Goal: Task Accomplishment & Management: Manage account settings

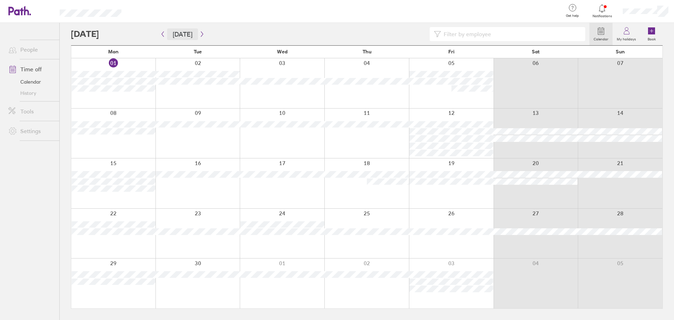
click at [171, 36] on button "[DATE]" at bounding box center [182, 34] width 31 height 12
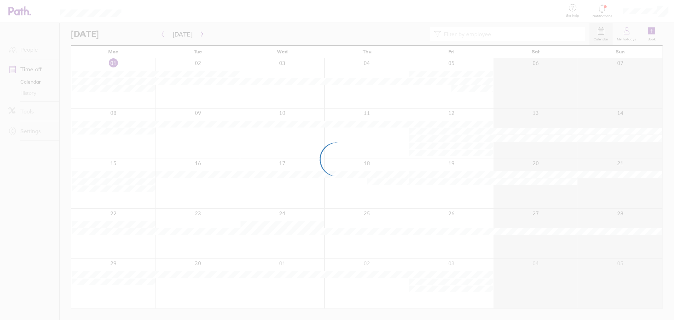
click at [167, 35] on div at bounding box center [337, 160] width 674 height 320
click at [599, 155] on div at bounding box center [337, 160] width 674 height 320
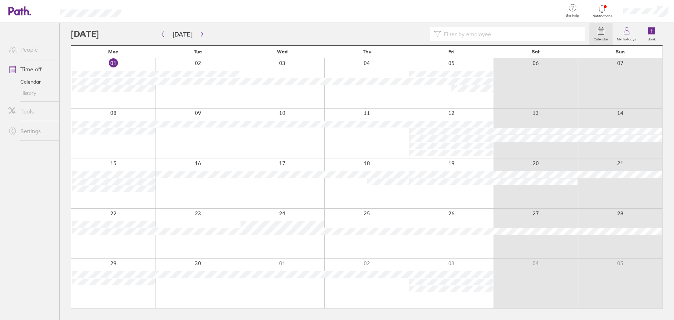
click at [114, 37] on div at bounding box center [330, 34] width 519 height 14
click at [164, 32] on icon "button" at bounding box center [163, 34] width 2 height 5
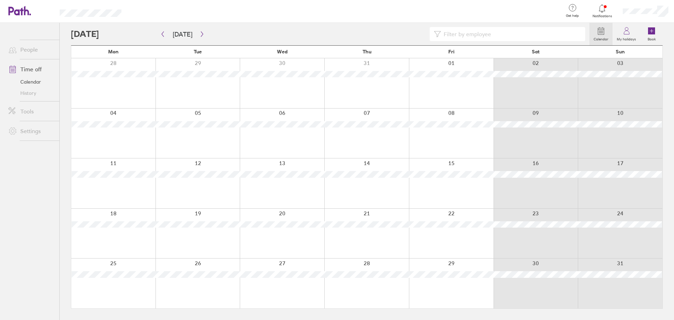
click at [40, 70] on link "Time off" at bounding box center [31, 69] width 57 height 14
